Goal: Task Accomplishment & Management: Manage account settings

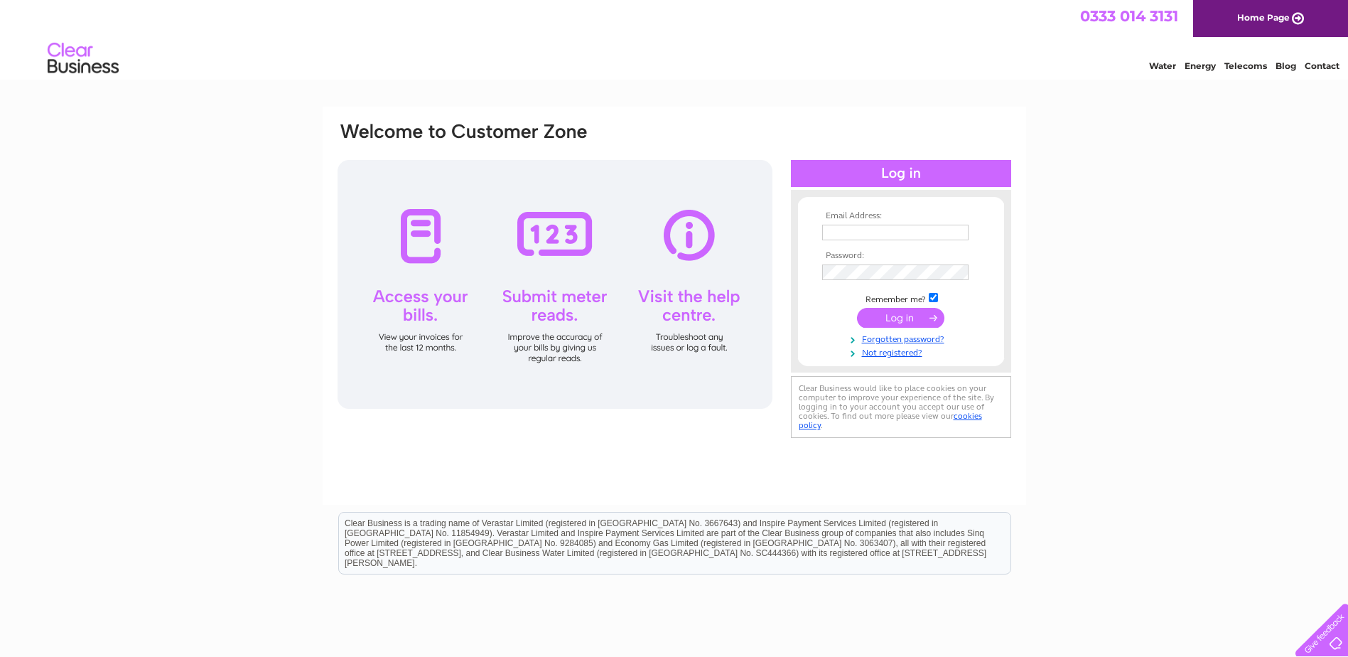
type input "[EMAIL_ADDRESS][DOMAIN_NAME]"
click at [917, 318] on input "submit" at bounding box center [900, 318] width 87 height 20
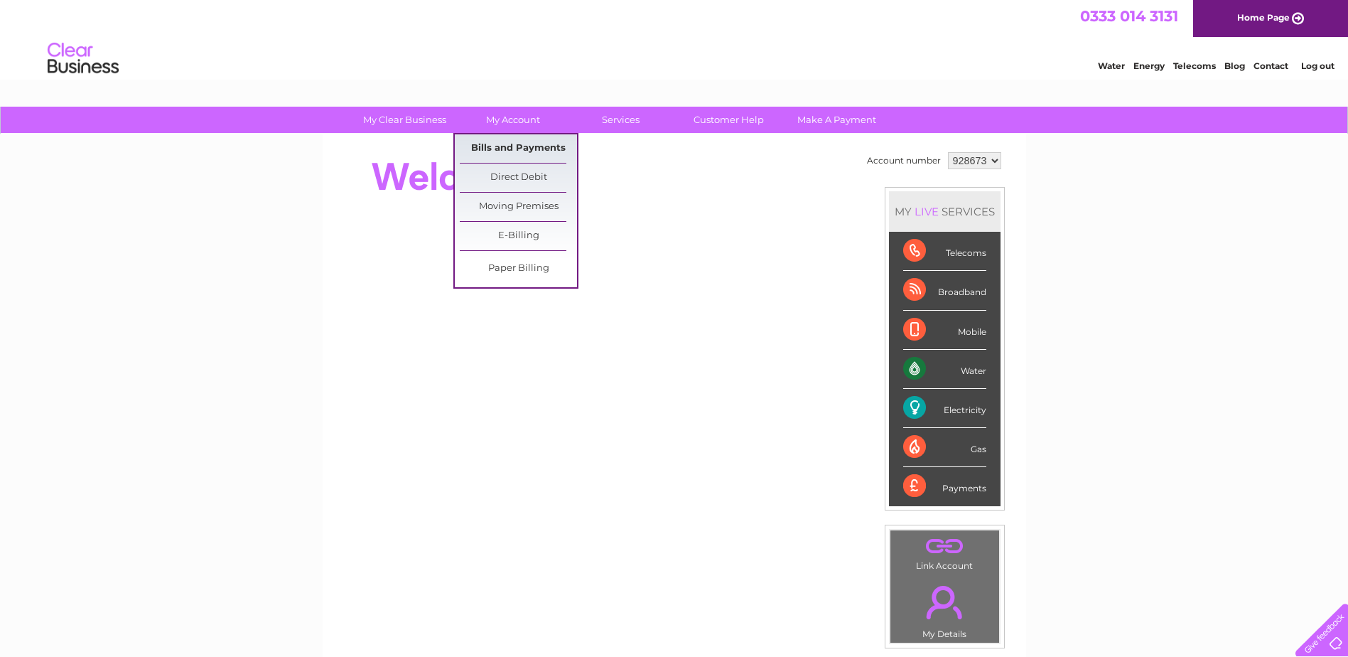
click at [503, 142] on link "Bills and Payments" at bounding box center [518, 148] width 117 height 28
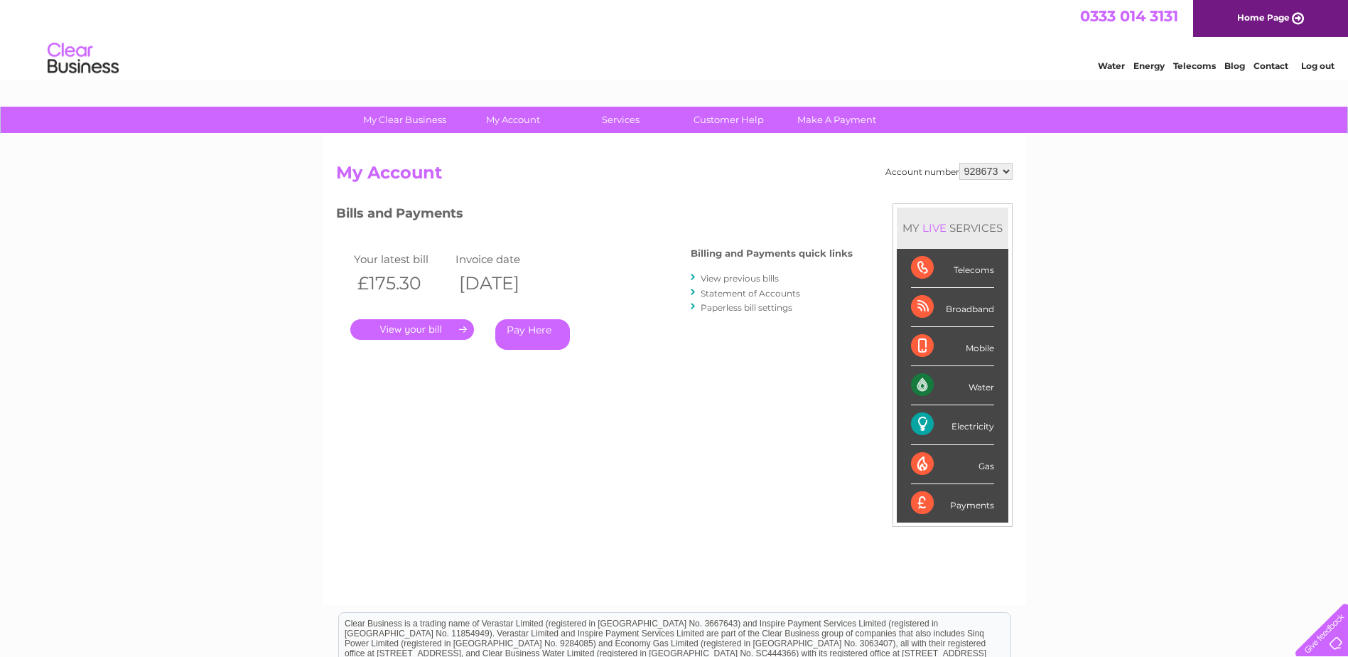
click at [419, 321] on link "." at bounding box center [412, 329] width 124 height 21
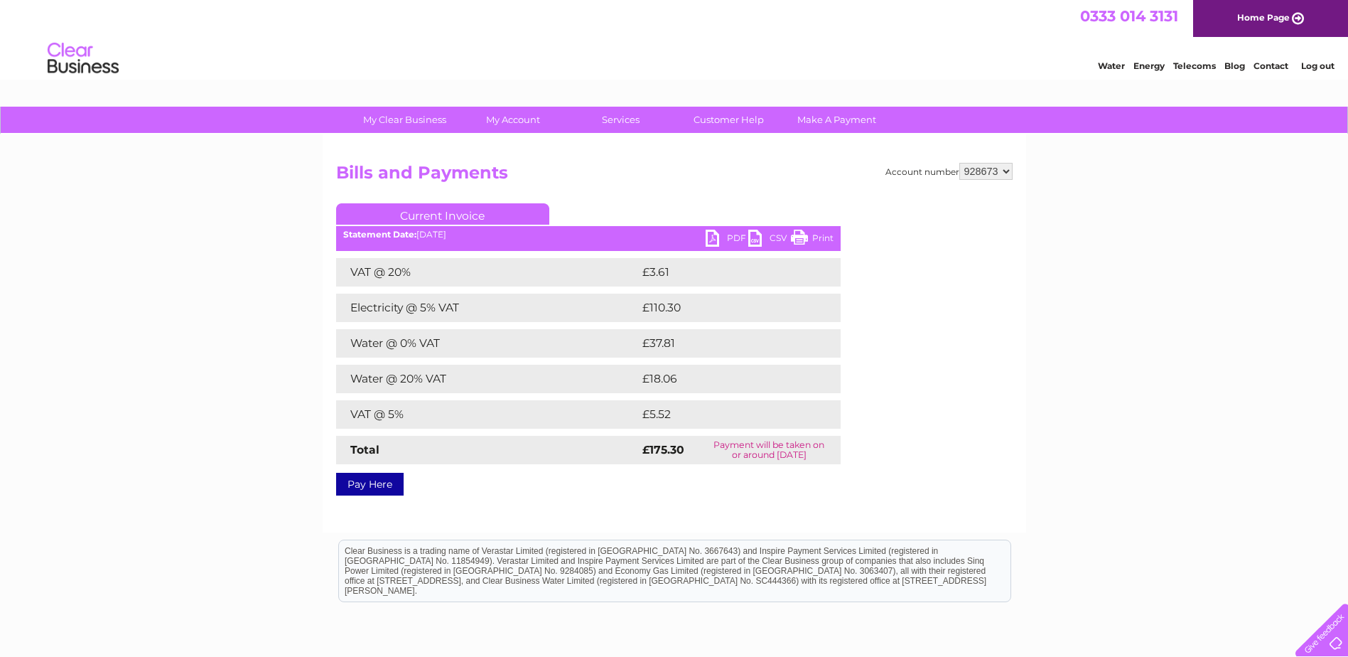
click at [734, 238] on link "PDF" at bounding box center [727, 240] width 43 height 21
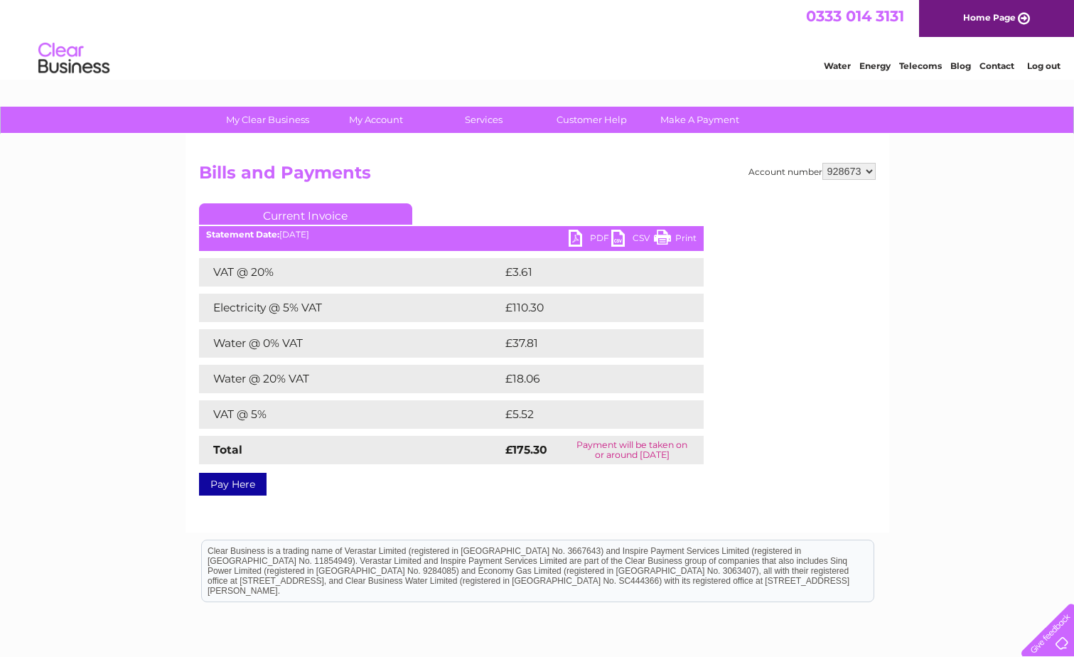
click at [734, 238] on div "Account number 928673 Bills and Payments Current Invoice PDF CSV Print £3.61" at bounding box center [537, 327] width 677 height 328
